Goal: Information Seeking & Learning: Understand process/instructions

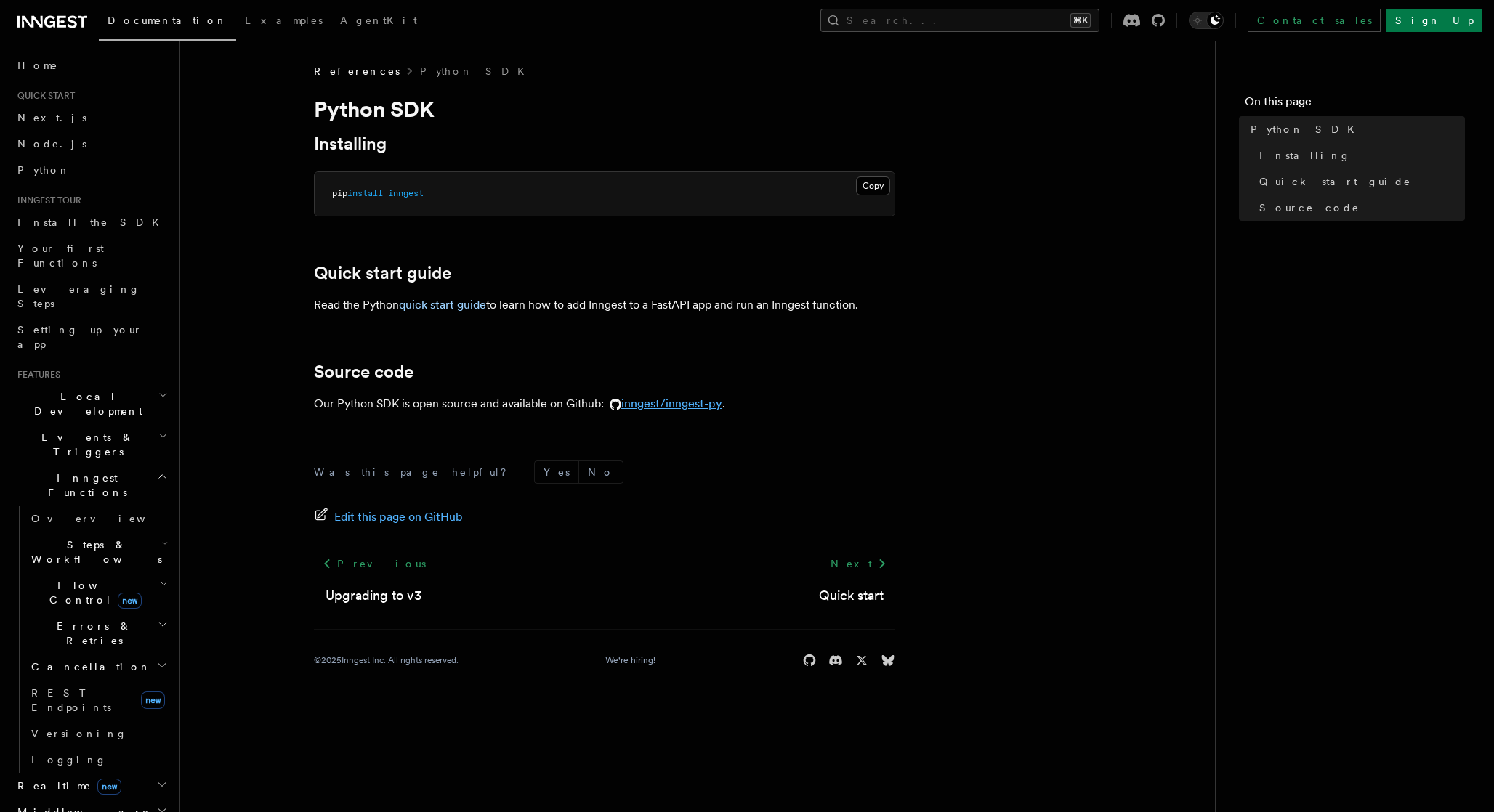
click at [685, 404] on link "inngest/inngest-py" at bounding box center [663, 403] width 119 height 14
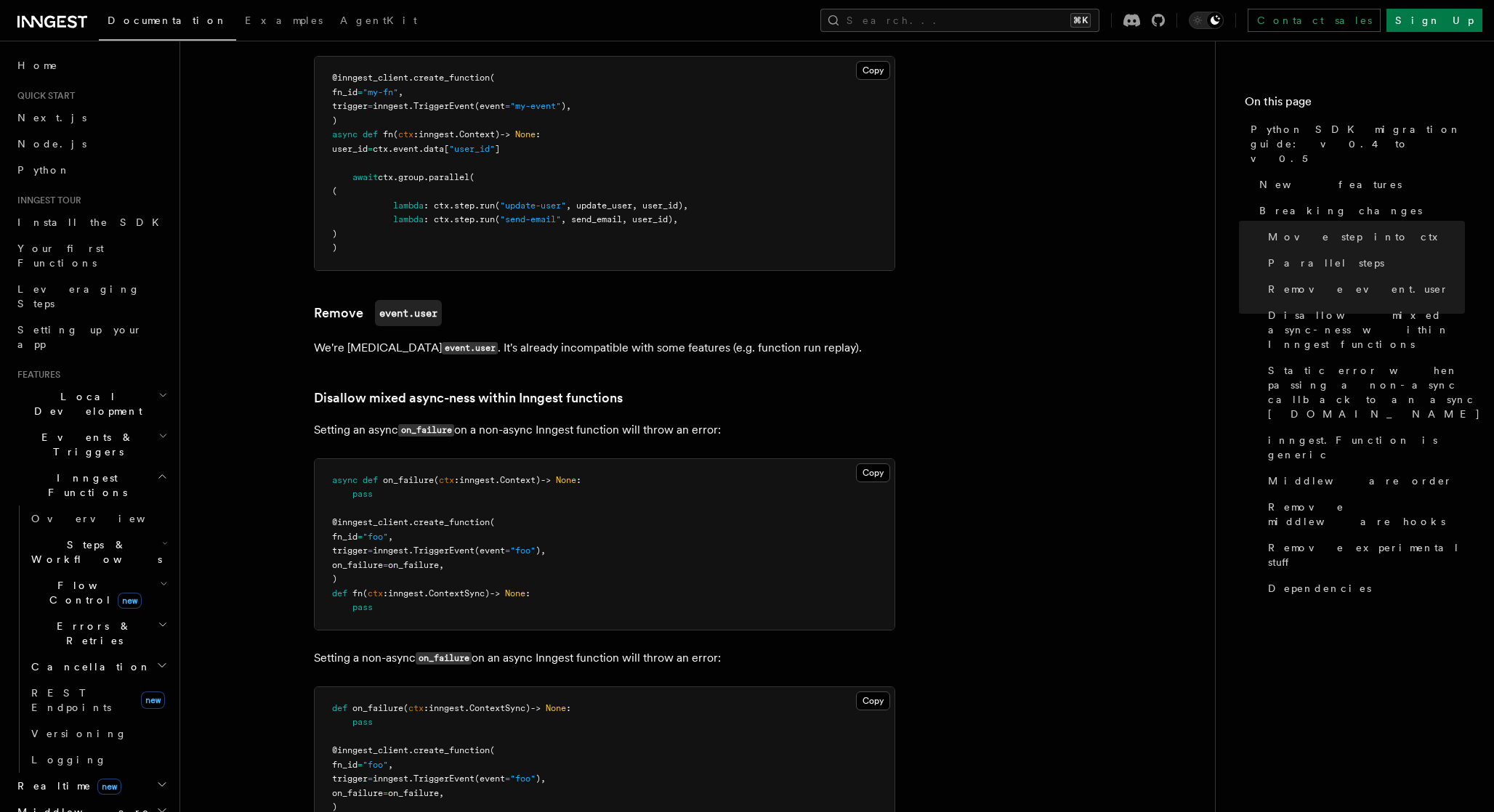
scroll to position [931, 0]
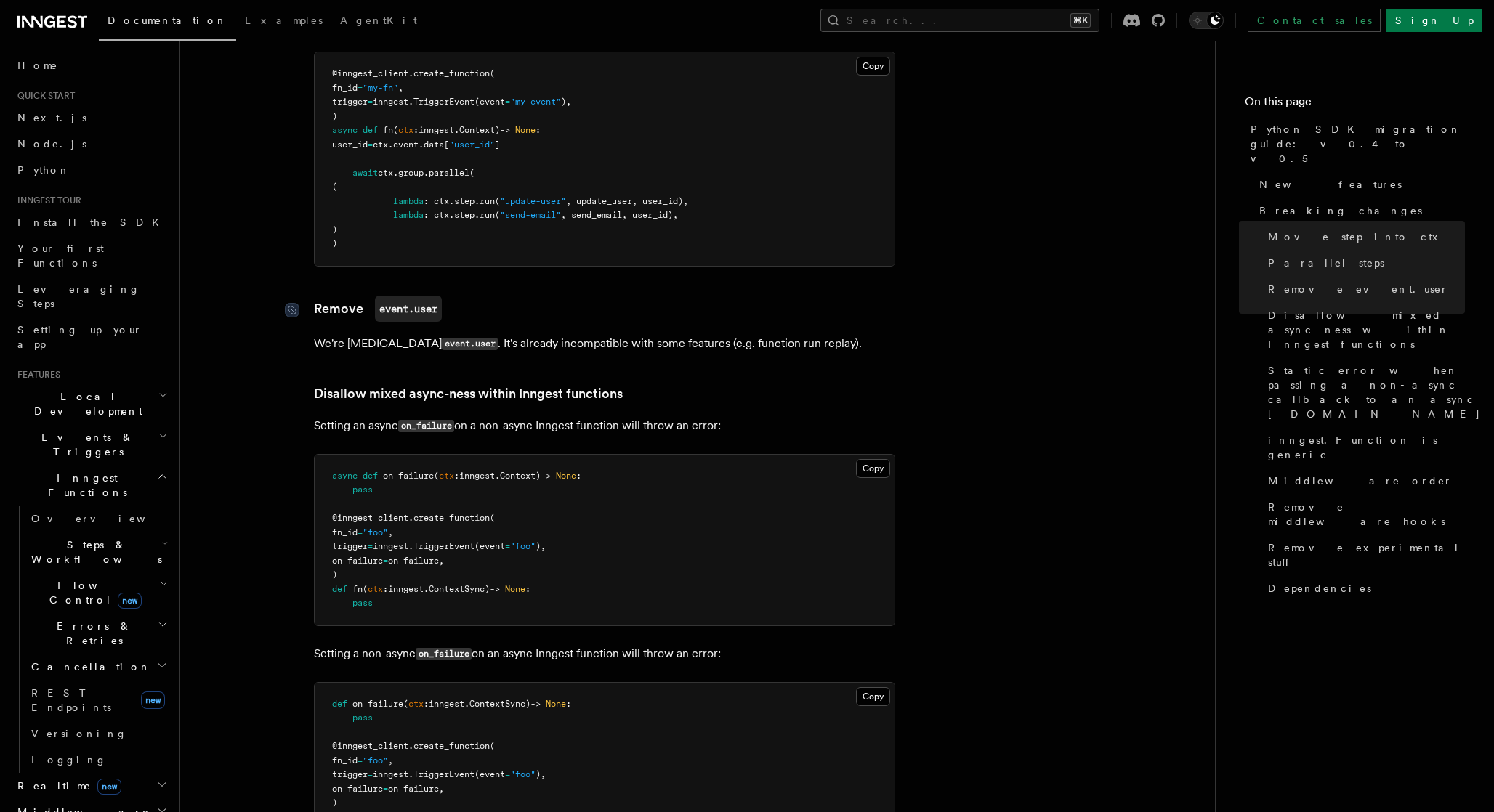
click at [395, 299] on code "event.user" at bounding box center [408, 308] width 67 height 26
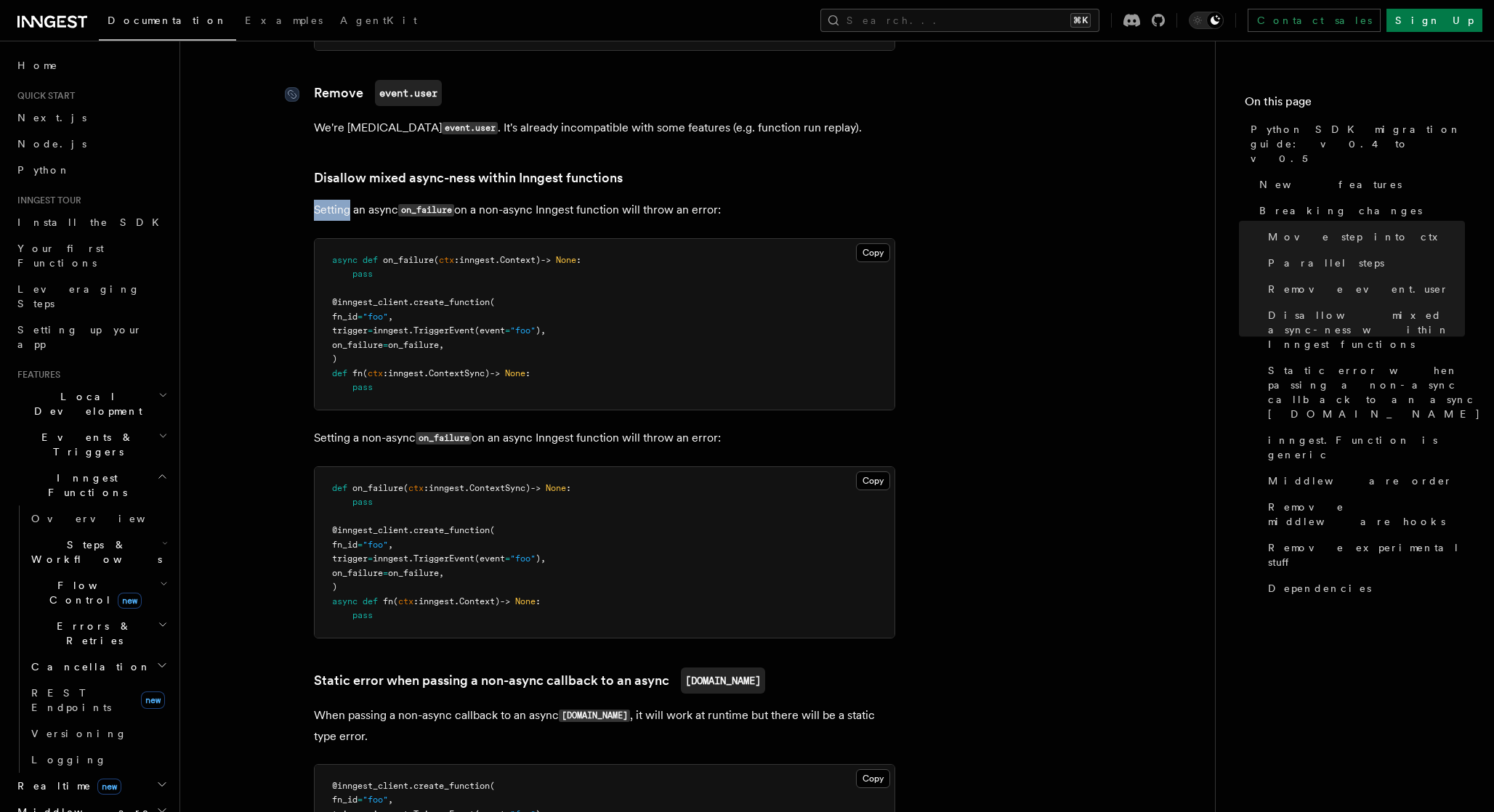
scroll to position [1147, 0]
click at [395, 299] on article "References Python SDK Migrations Python SDK migration guide: v0.4 to v0.5 This …" at bounding box center [697, 828] width 988 height 3824
click at [442, 122] on code "event.user" at bounding box center [470, 128] width 56 height 12
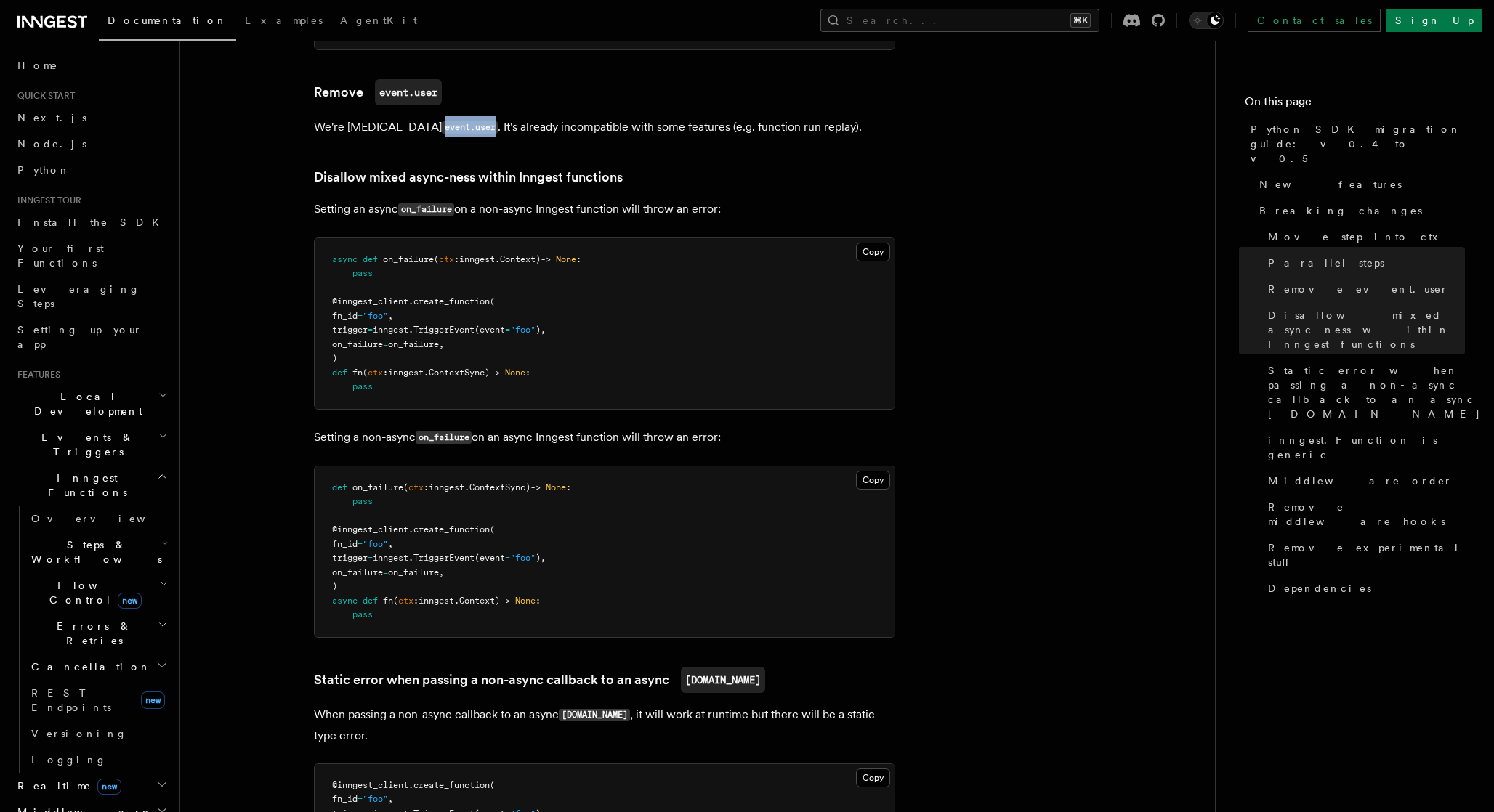
click at [442, 122] on code "event.user" at bounding box center [470, 128] width 56 height 12
copy code "event.user"
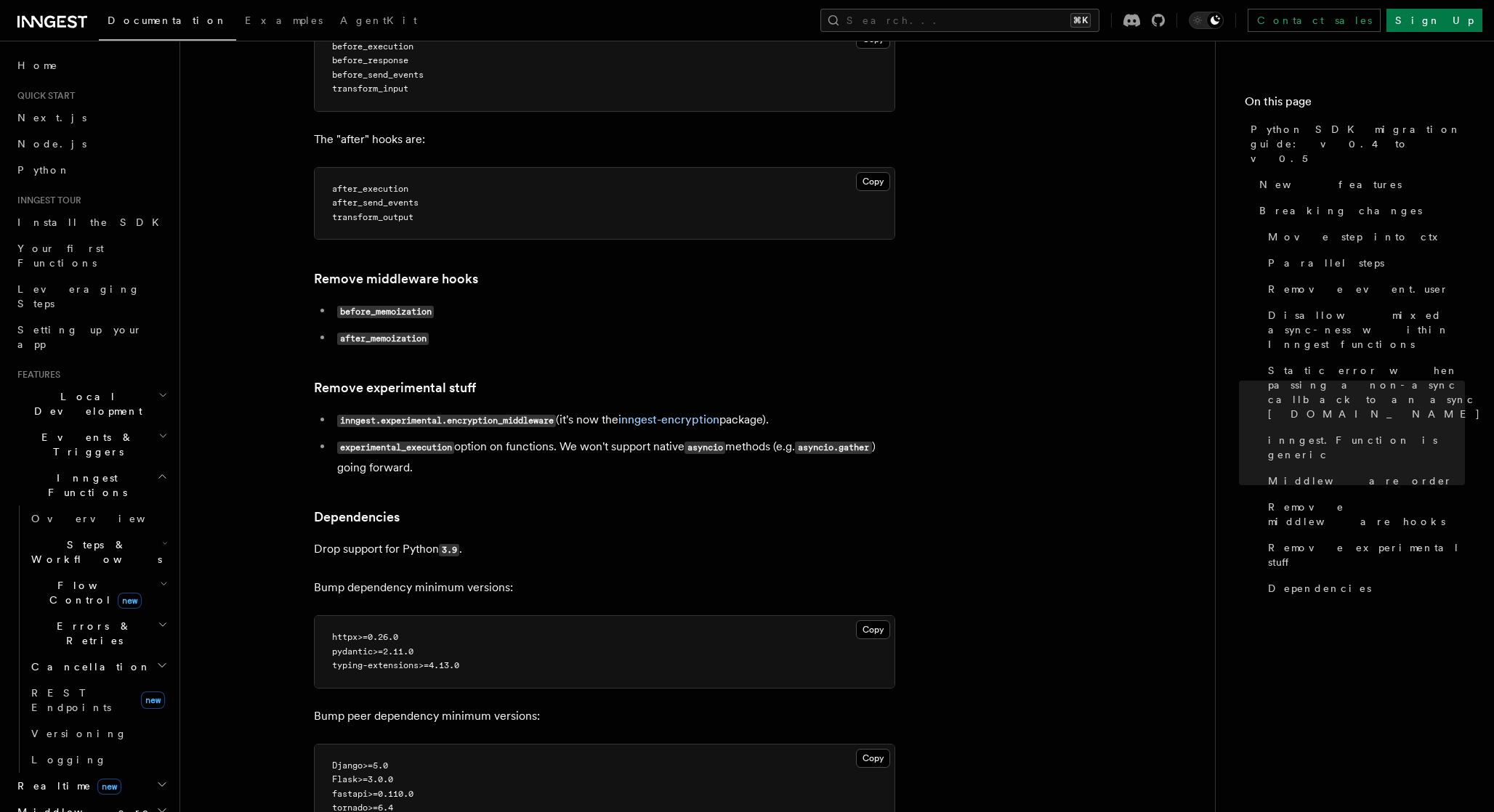
scroll to position [2771, 0]
